Goal: Navigation & Orientation: Find specific page/section

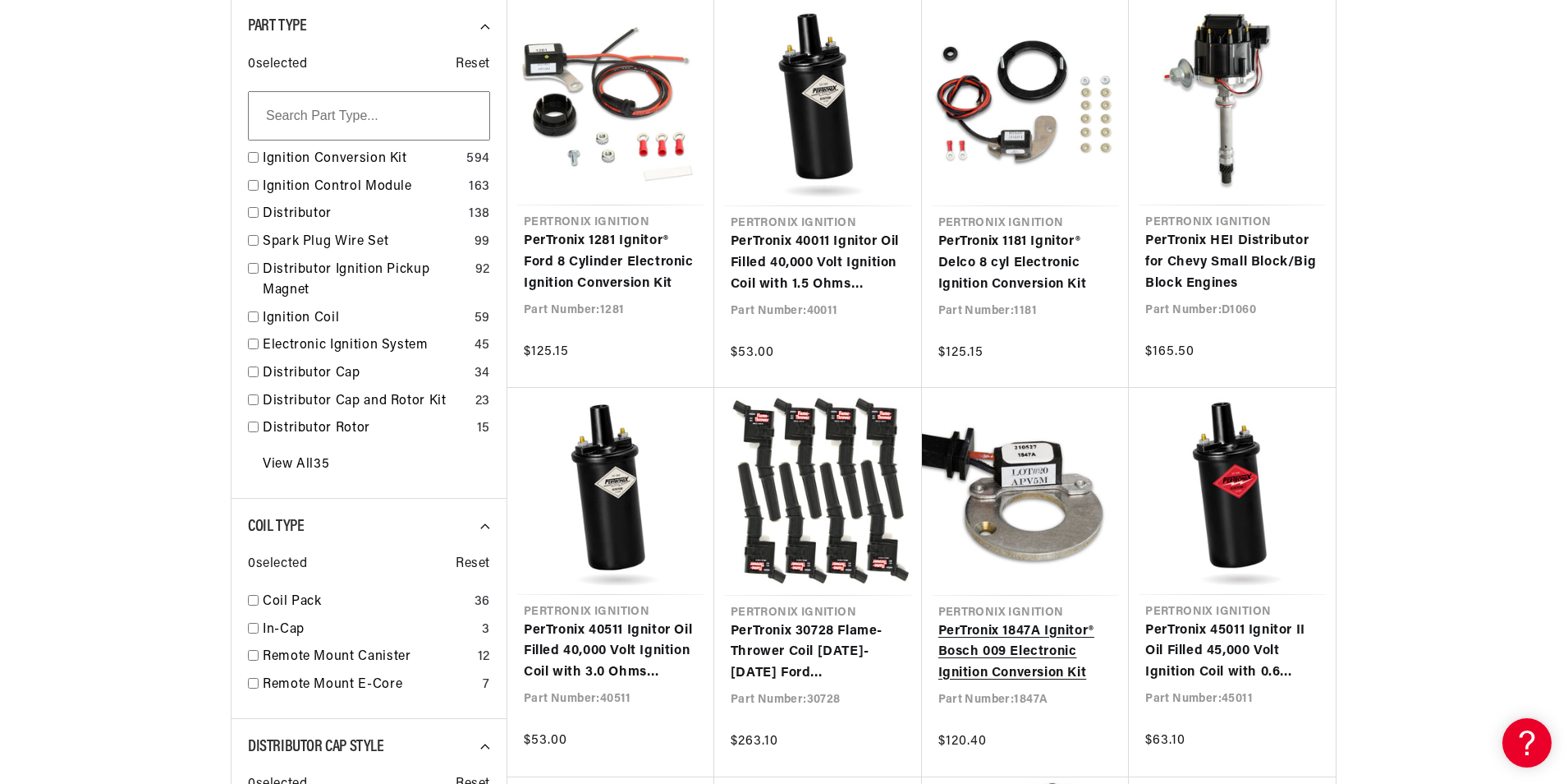
scroll to position [0, 498]
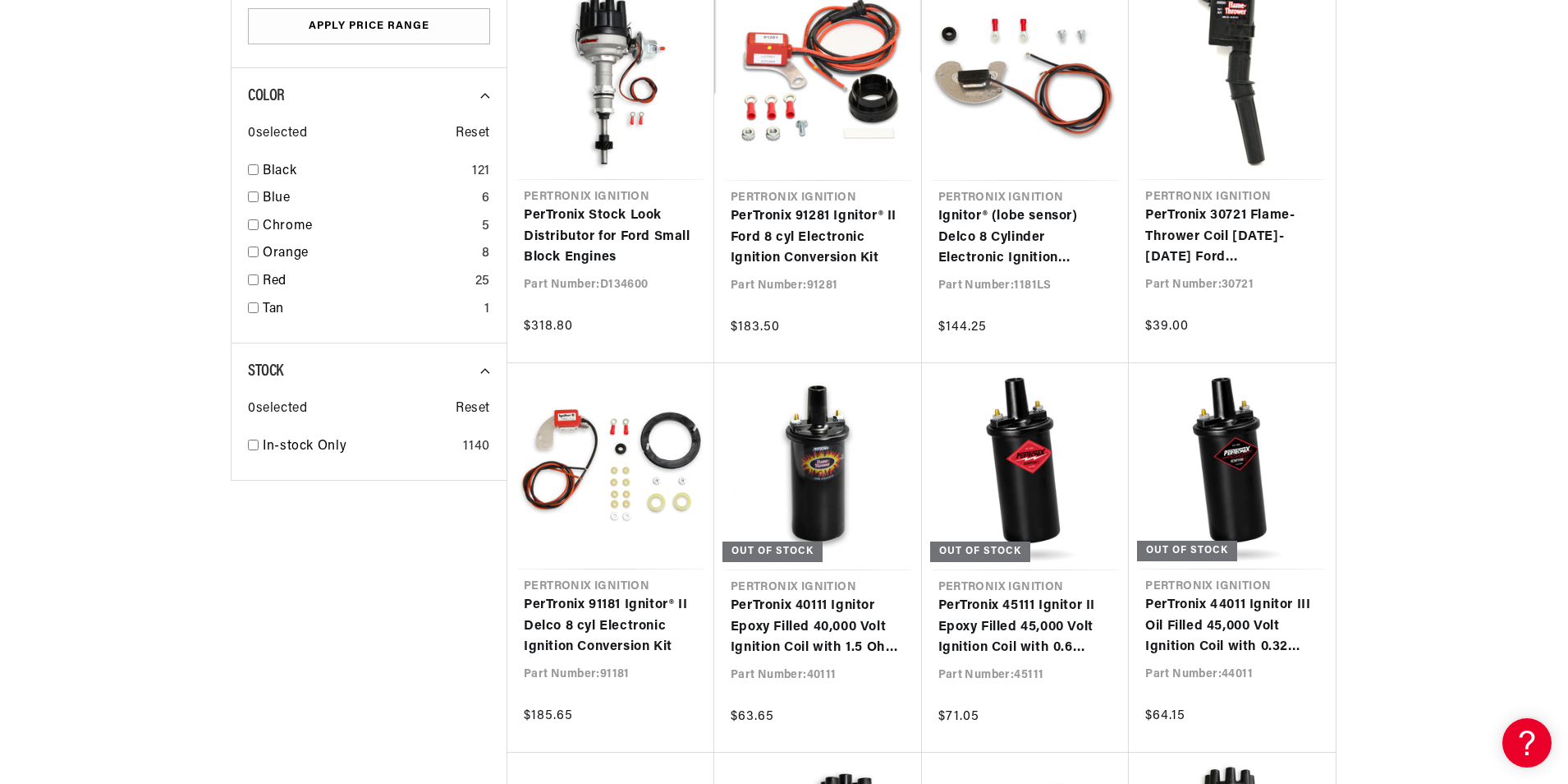
scroll to position [2711, 0]
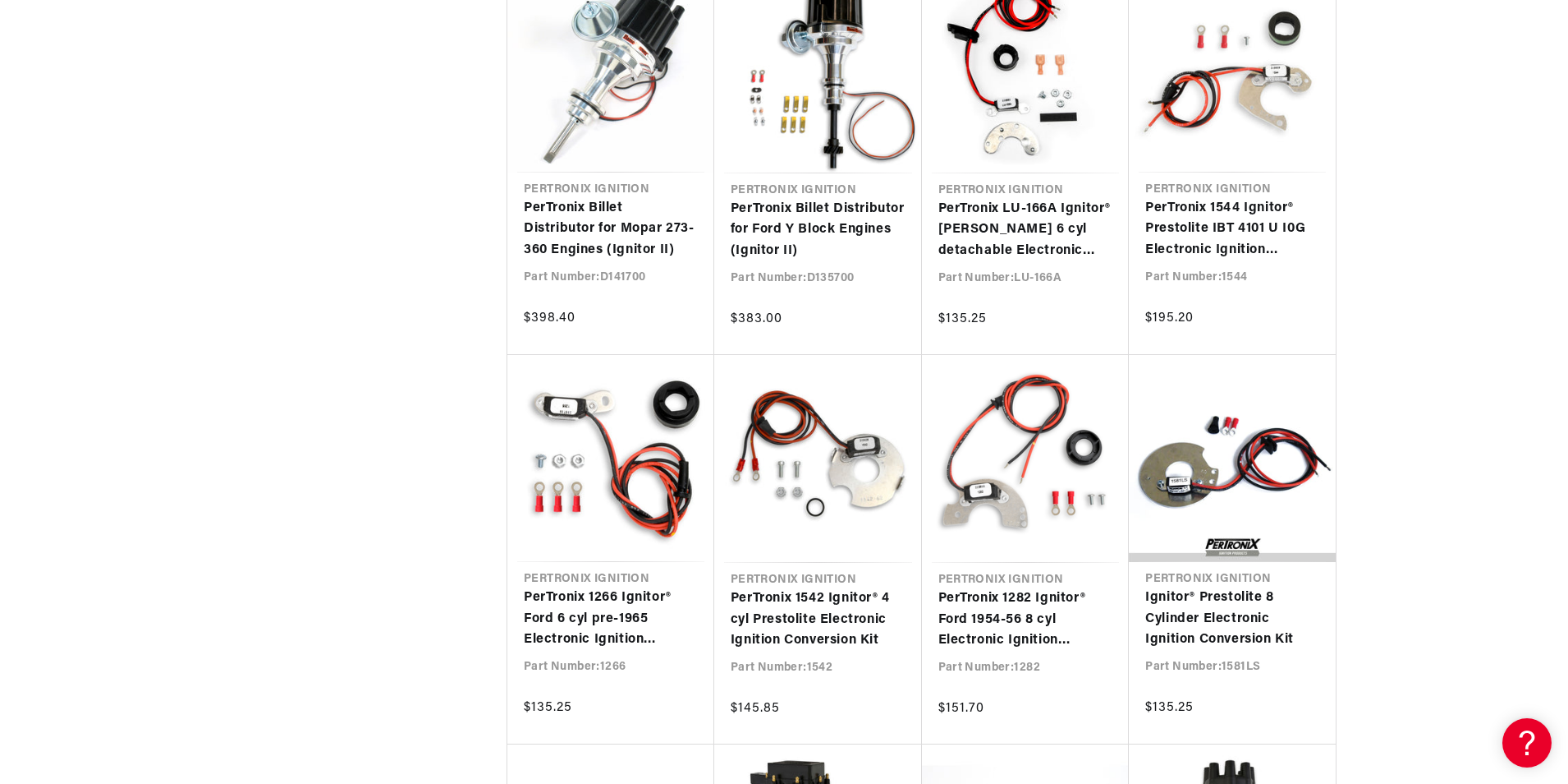
scroll to position [0, 498]
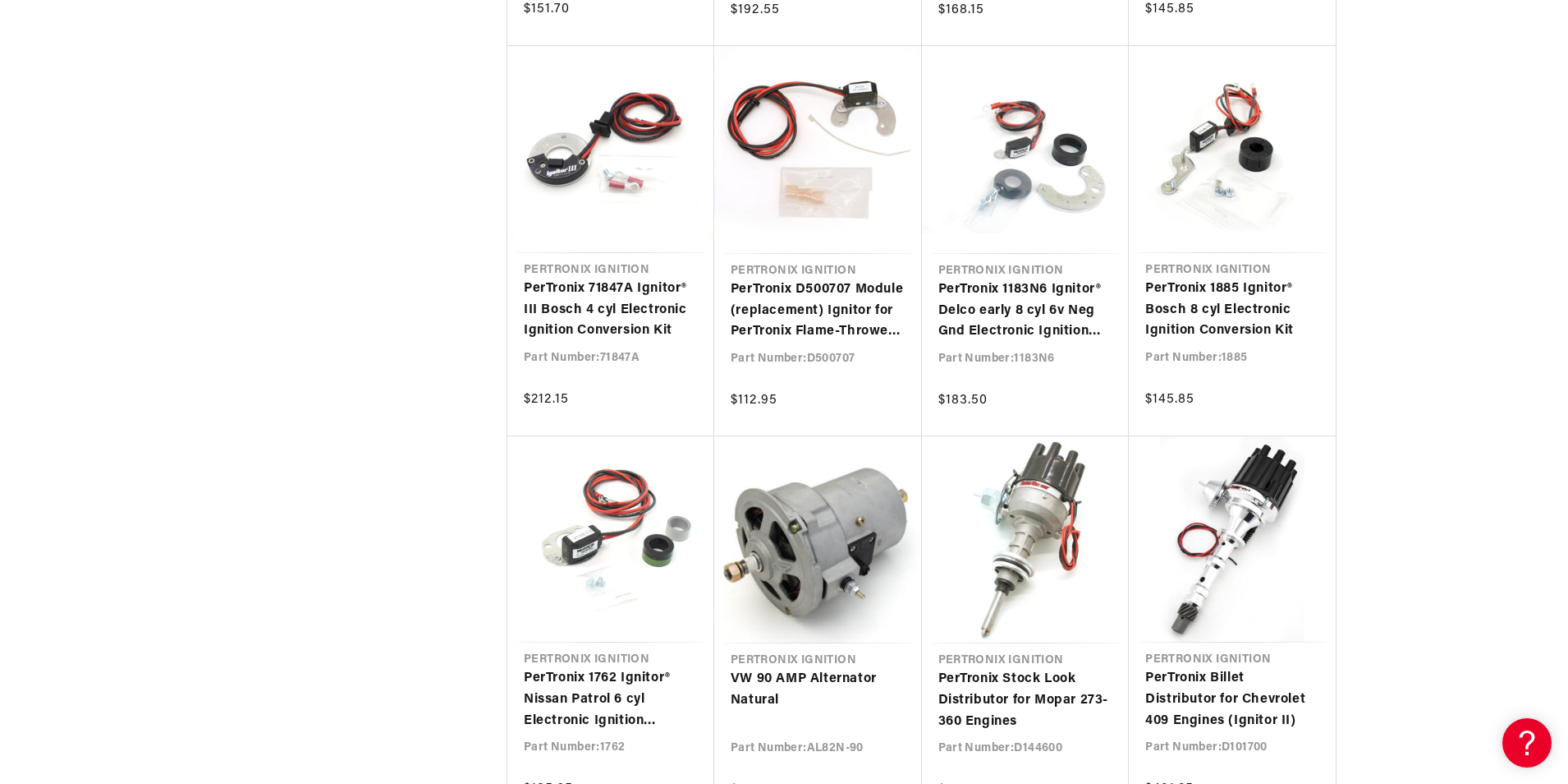
scroll to position [19361, 0]
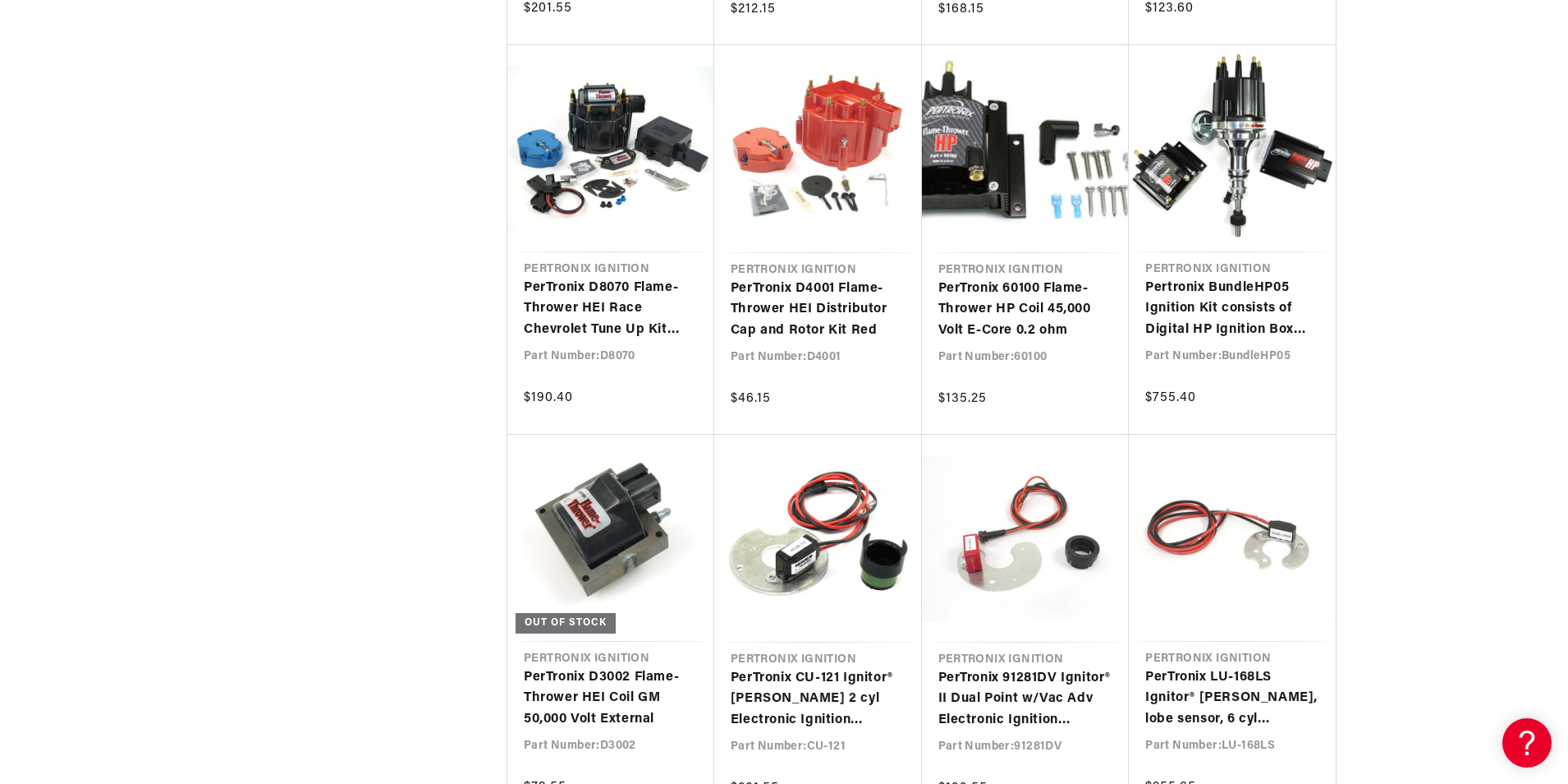
scroll to position [0, 498]
